Goal: Find specific page/section: Find specific page/section

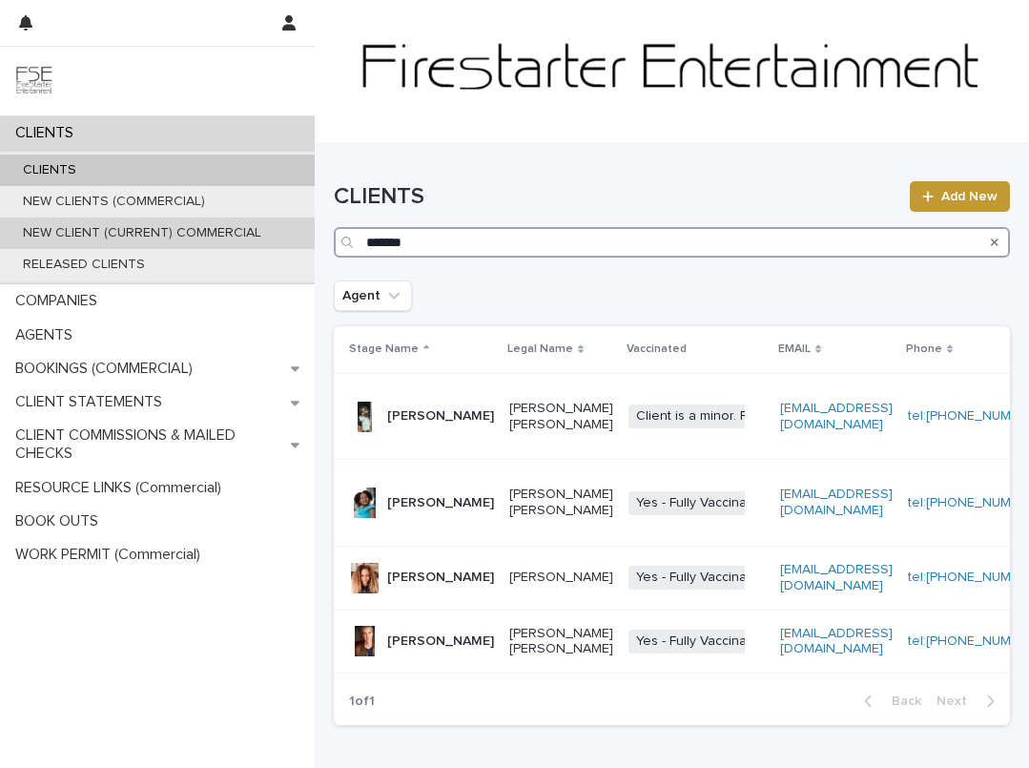
drag, startPoint x: 430, startPoint y: 250, endPoint x: 277, endPoint y: 230, distance: 154.8
click at [315, 231] on div "CLIENTS CLIENTS NEW CLIENTS (COMMERCIAL) NEW CLIENT (CURRENT) COMMERCIAL RELEAS…" at bounding box center [672, 445] width 714 height 890
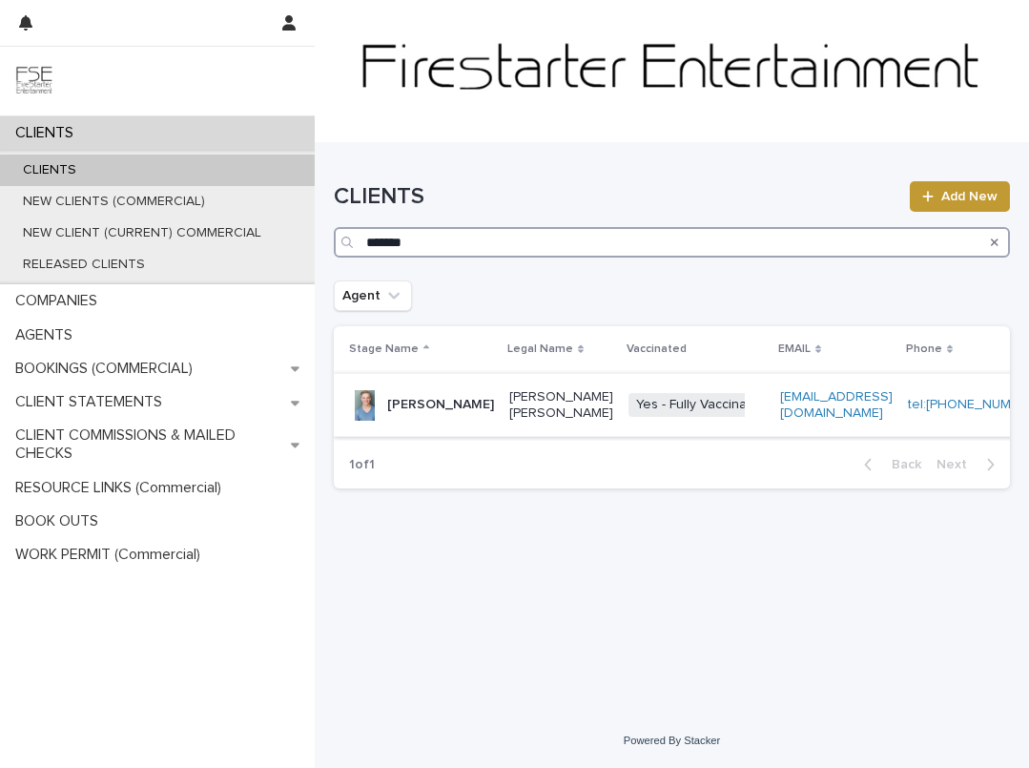
type input "*******"
click at [409, 413] on p "[PERSON_NAME]" at bounding box center [440, 405] width 107 height 16
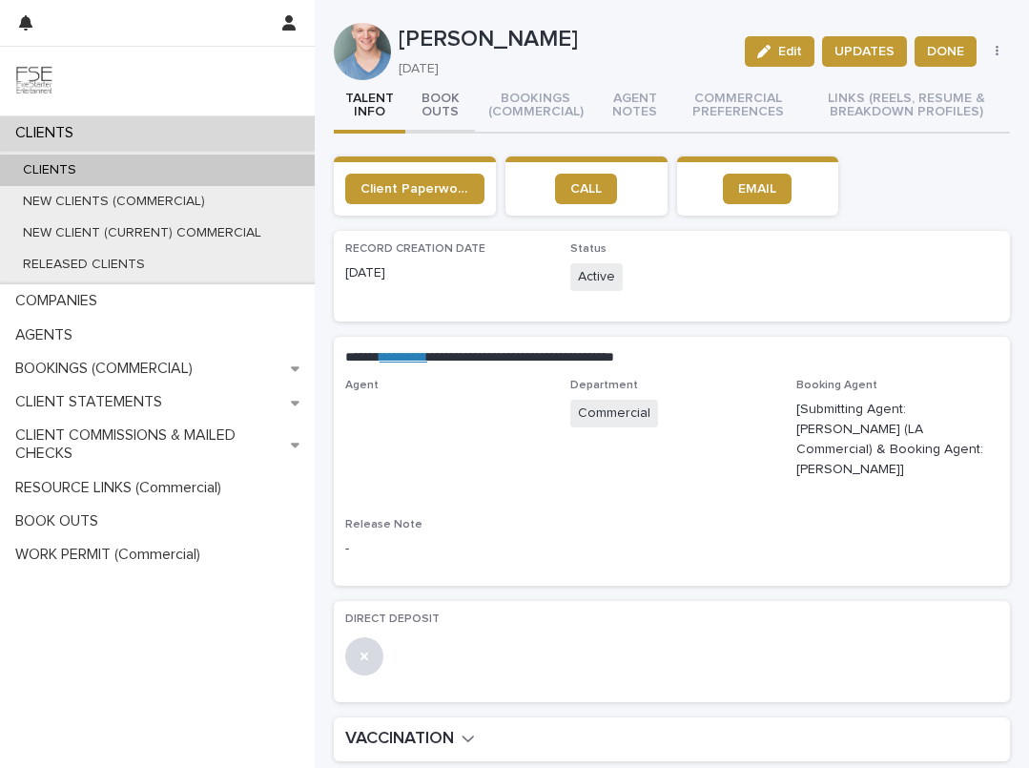
click at [435, 104] on button "BOOK OUTS" at bounding box center [440, 106] width 70 height 53
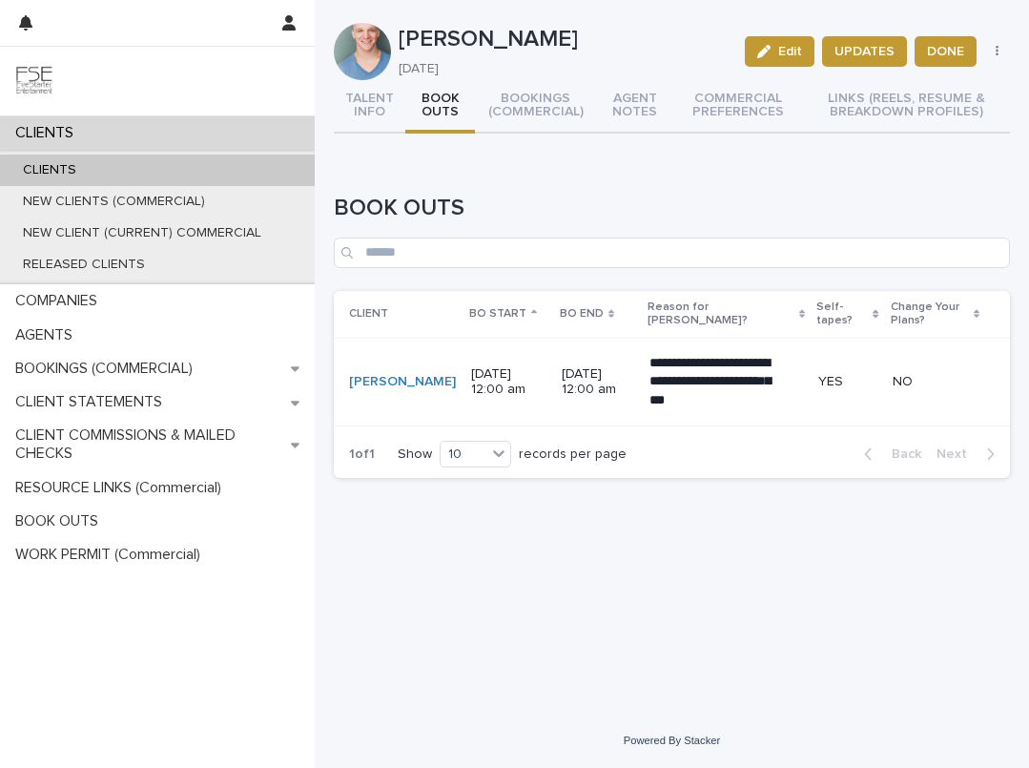
click at [117, 170] on div "CLIENTS" at bounding box center [157, 169] width 315 height 31
